Goal: Task Accomplishment & Management: Manage account settings

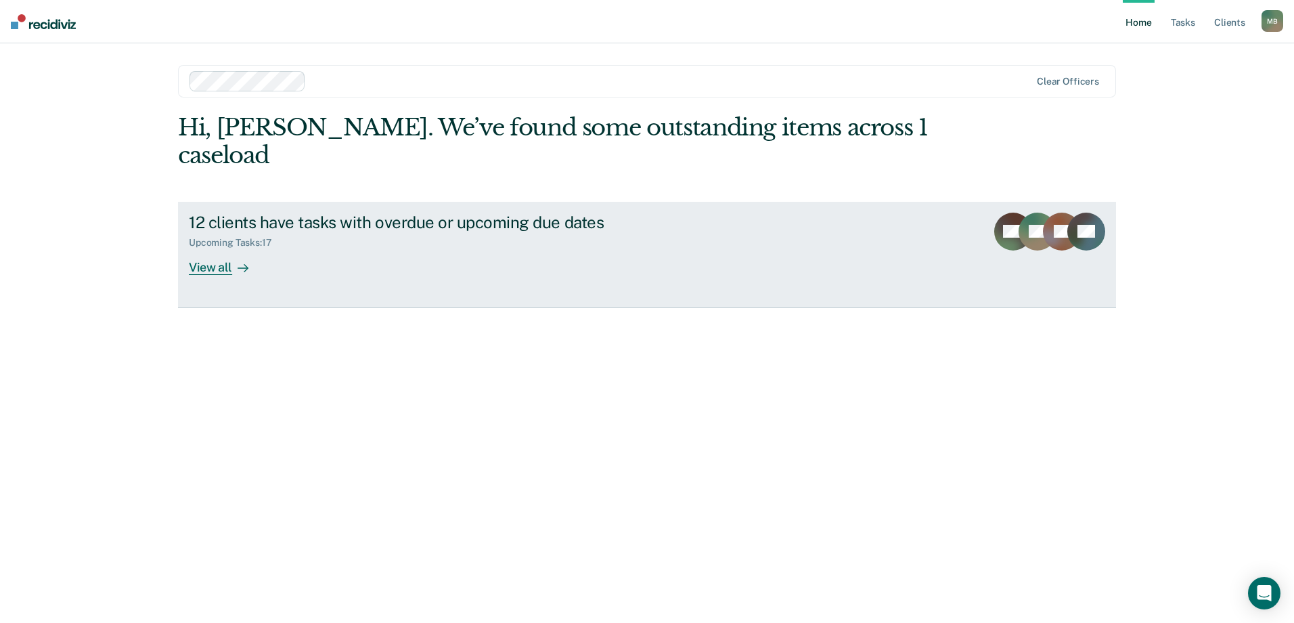
click at [247, 213] on div "12 clients have tasks with overdue or upcoming due dates" at bounding box center [426, 223] width 475 height 20
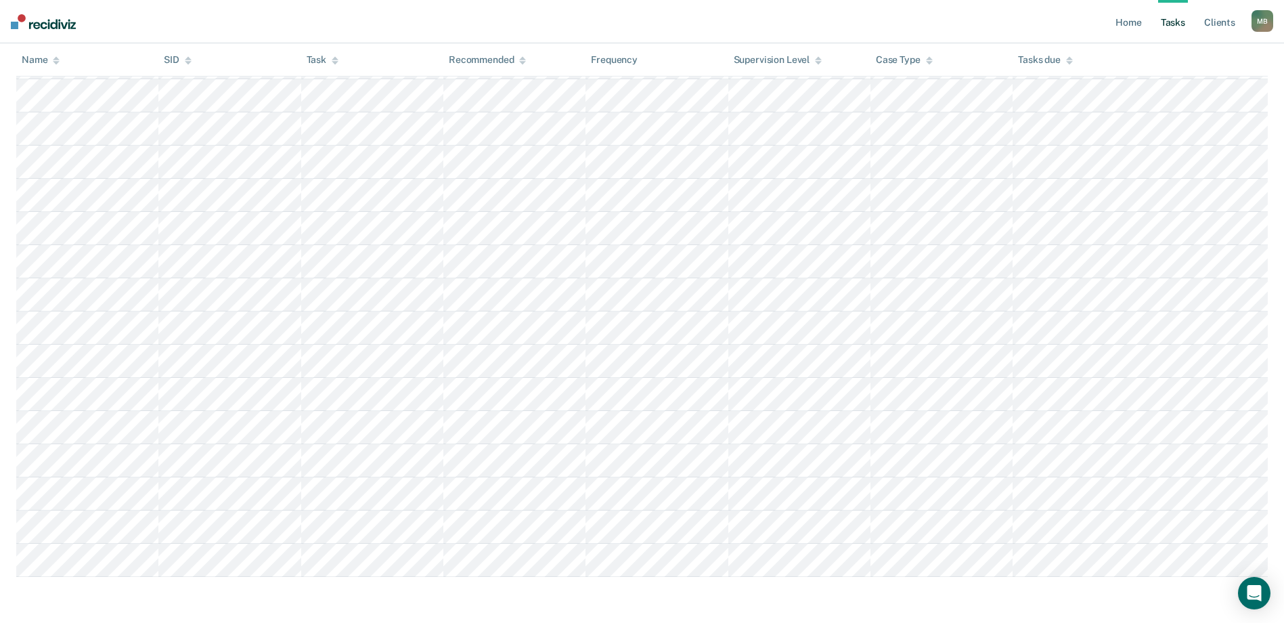
scroll to position [319, 0]
